Goal: Task Accomplishment & Management: Use online tool/utility

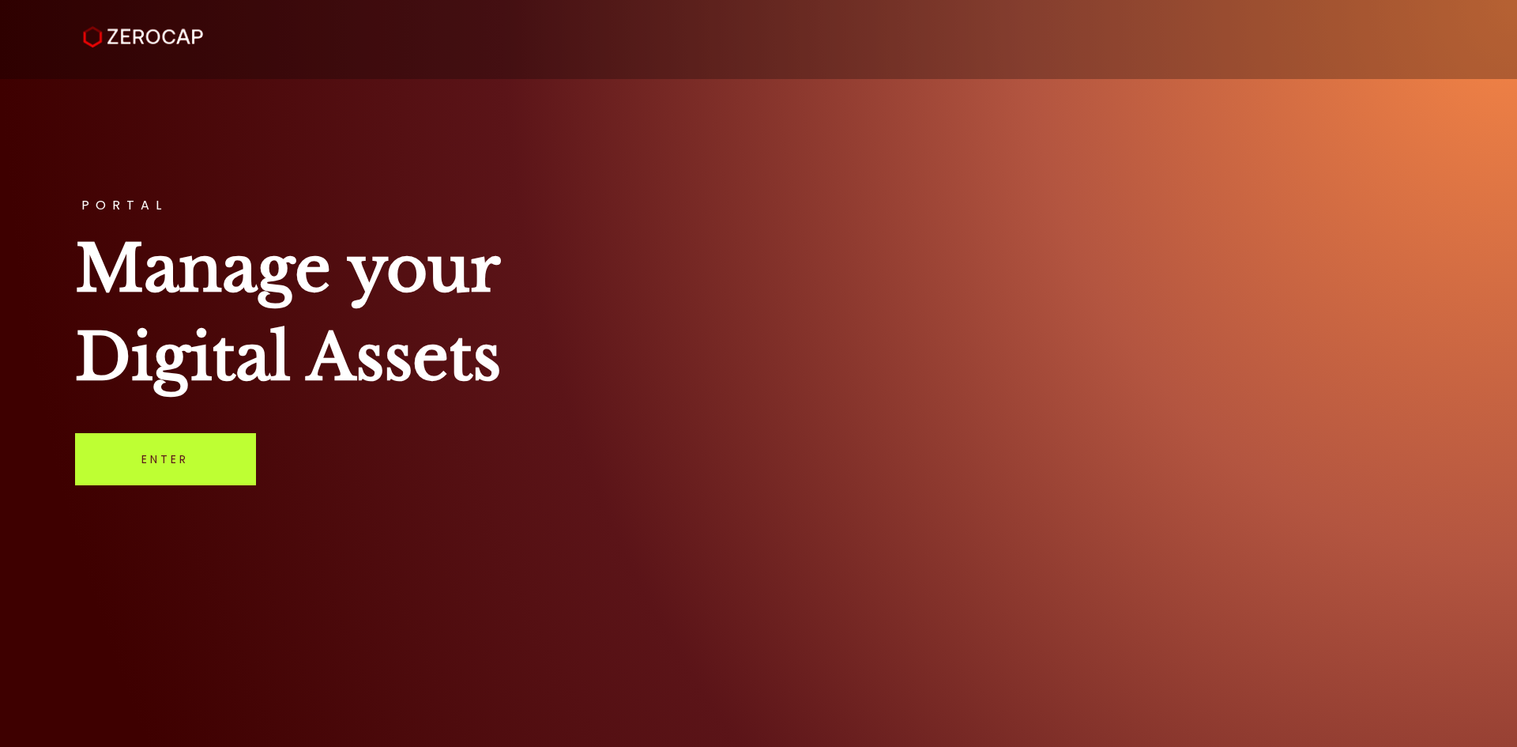
click at [195, 468] on link "Enter" at bounding box center [165, 459] width 181 height 52
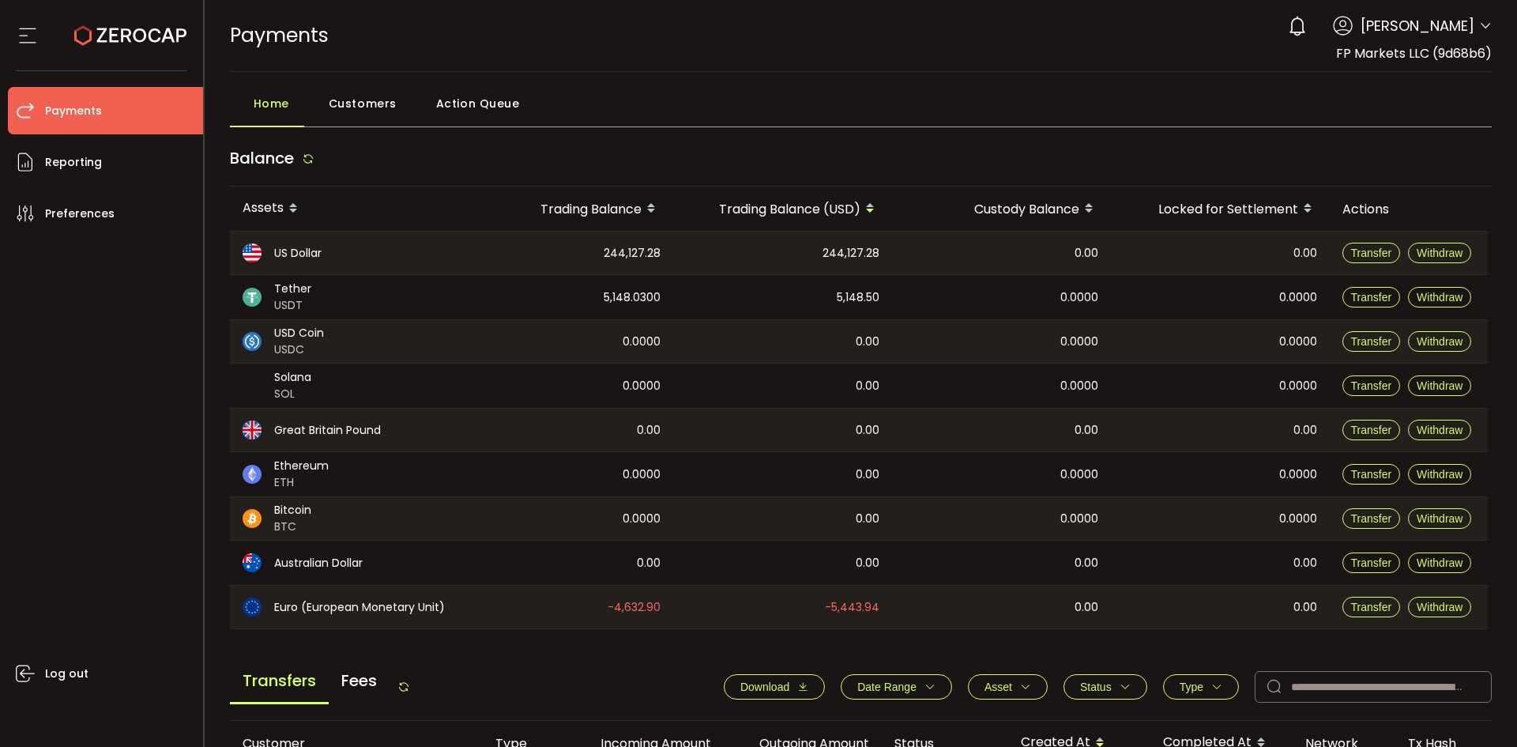
scroll to position [434, 0]
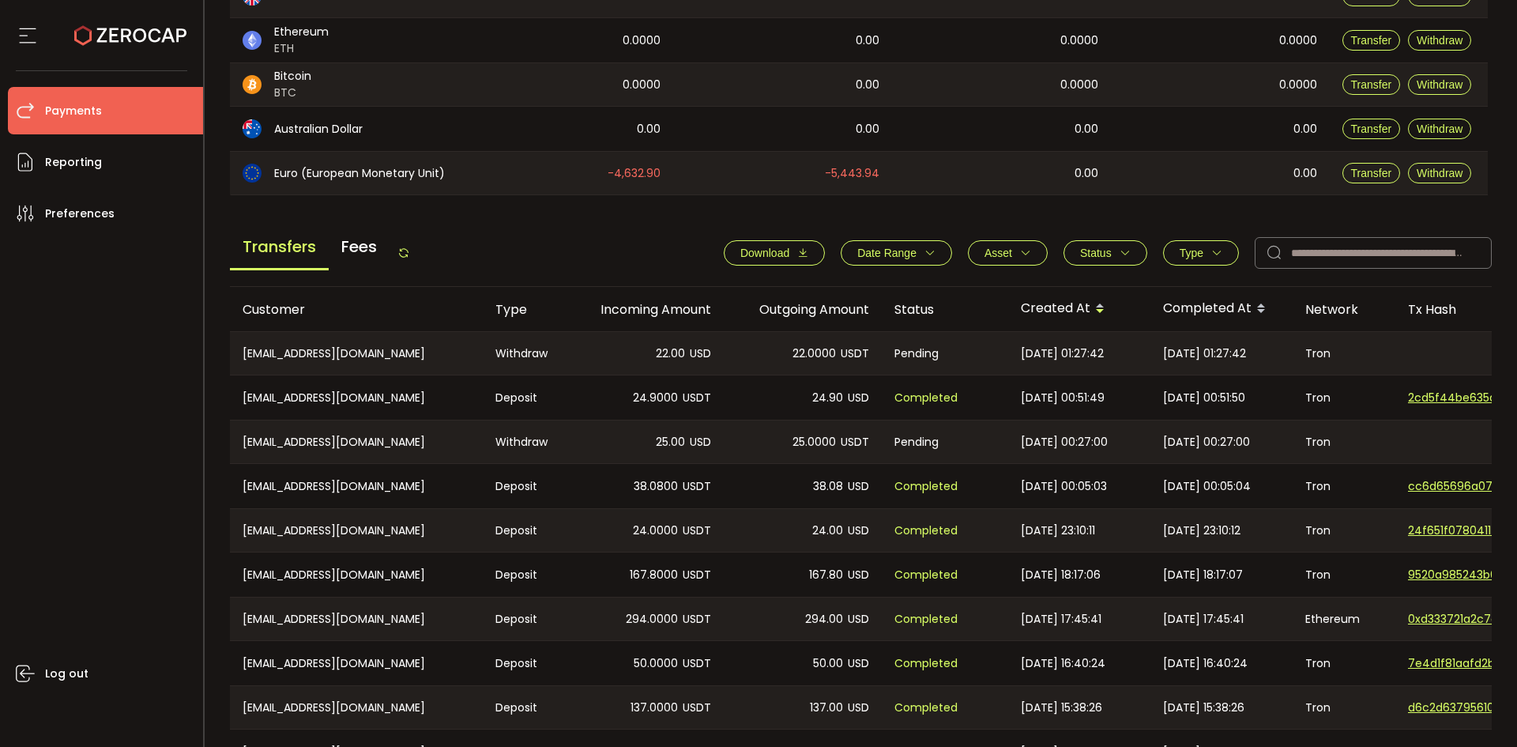
click at [405, 252] on icon at bounding box center [403, 253] width 13 height 13
